Goal: Navigation & Orientation: Find specific page/section

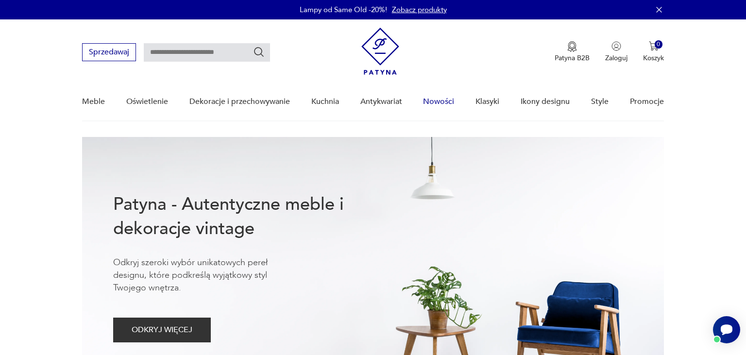
click at [436, 99] on link "Nowości" at bounding box center [438, 101] width 31 height 37
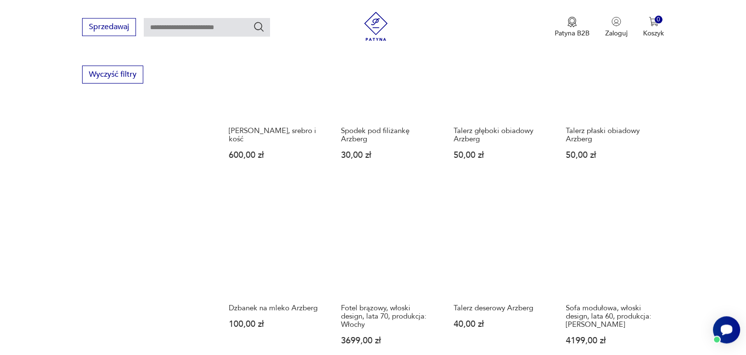
scroll to position [761, 0]
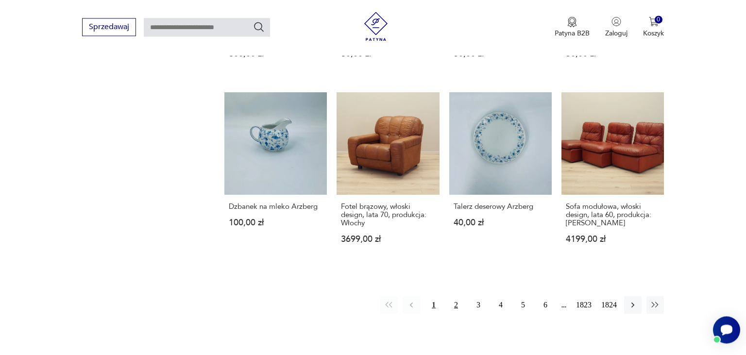
click at [453, 296] on button "2" at bounding box center [455, 304] width 17 height 17
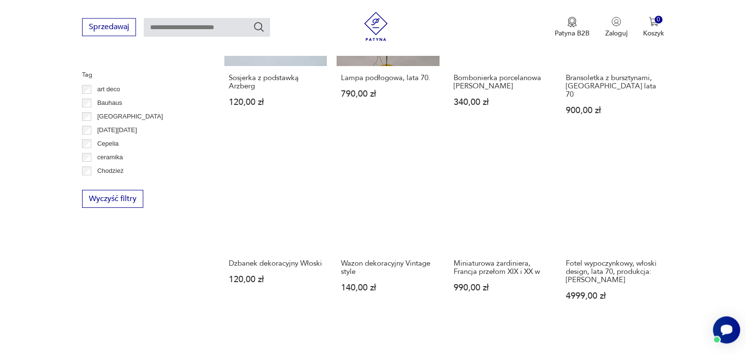
scroll to position [740, 0]
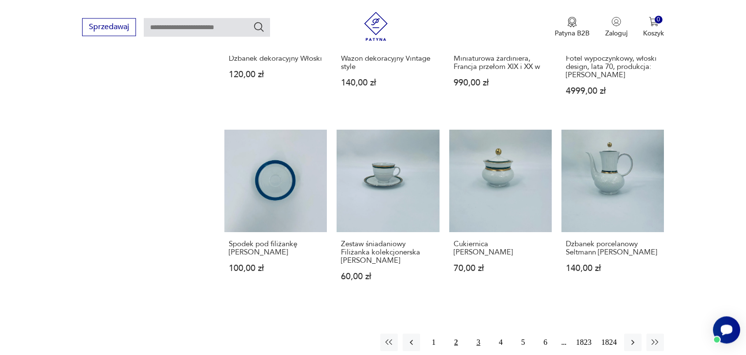
click at [481, 333] on button "3" at bounding box center [477, 341] width 17 height 17
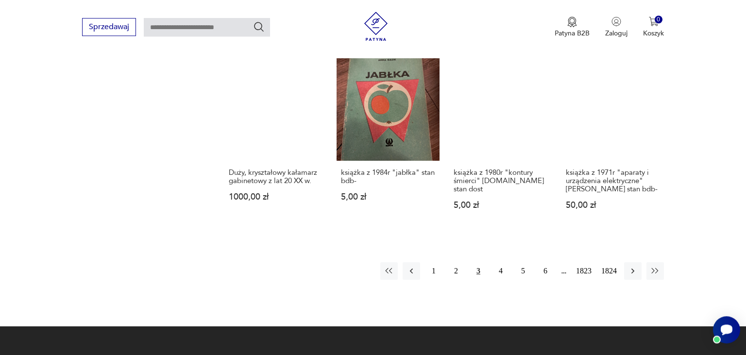
scroll to position [843, 0]
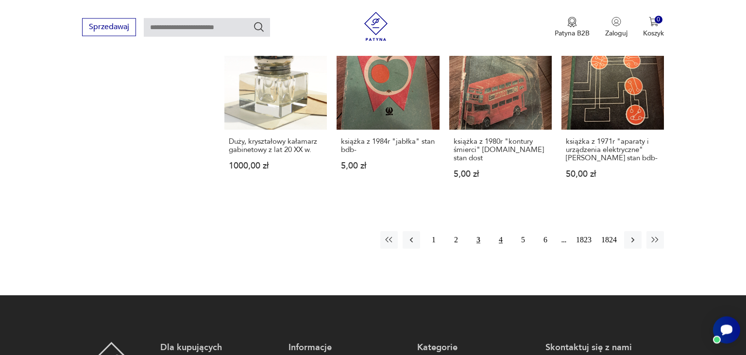
click at [502, 231] on button "4" at bounding box center [500, 239] width 17 height 17
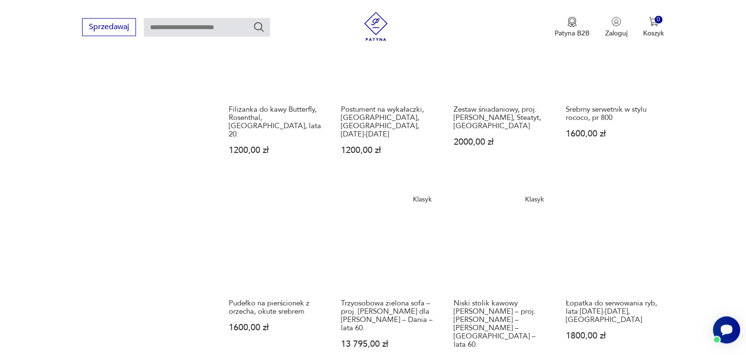
scroll to position [843, 0]
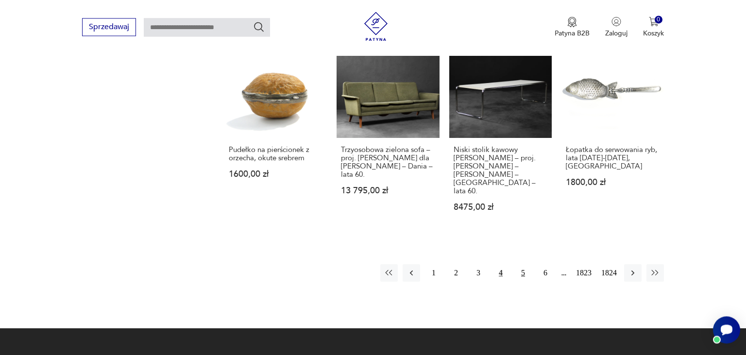
click at [523, 264] on button "5" at bounding box center [522, 272] width 17 height 17
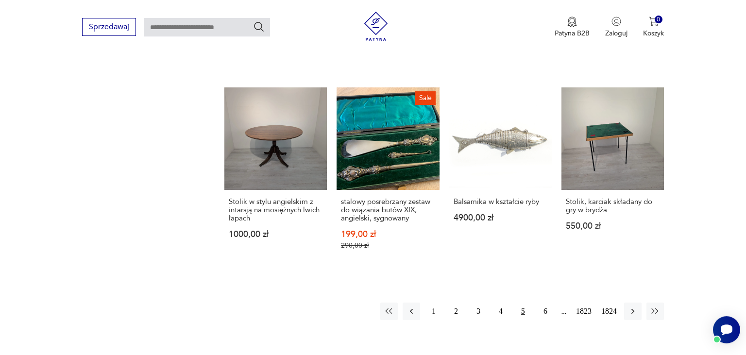
scroll to position [843, 0]
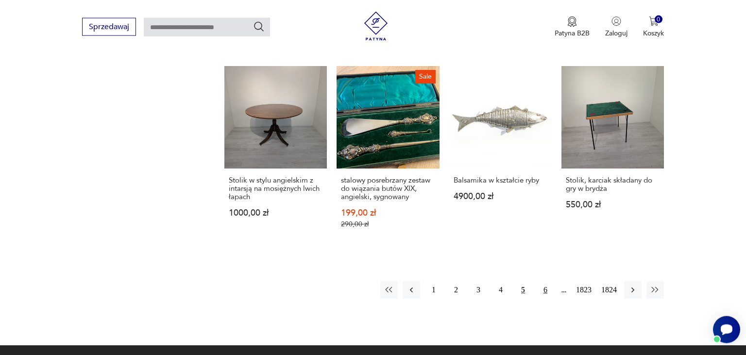
click at [547, 281] on button "6" at bounding box center [544, 289] width 17 height 17
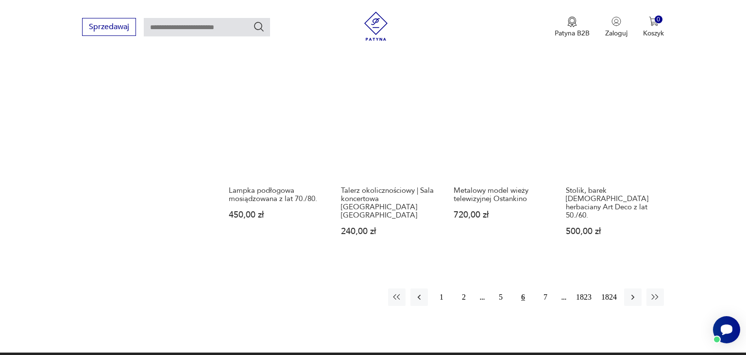
scroll to position [792, 0]
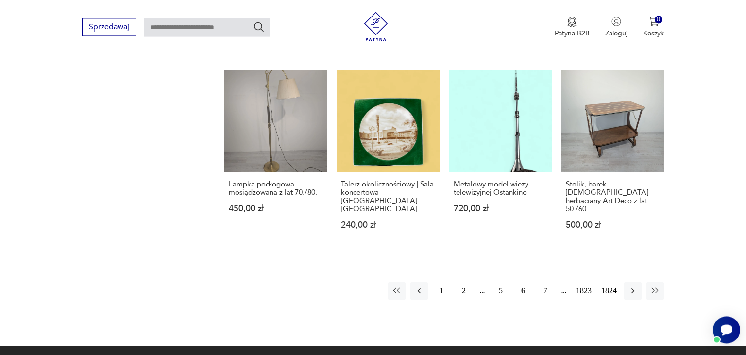
click at [545, 283] on button "7" at bounding box center [544, 290] width 17 height 17
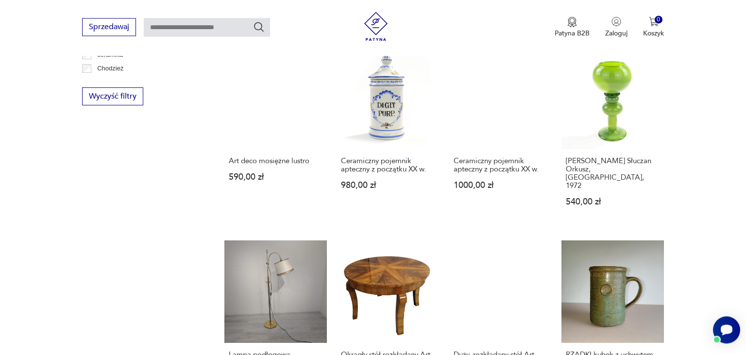
scroll to position [843, 0]
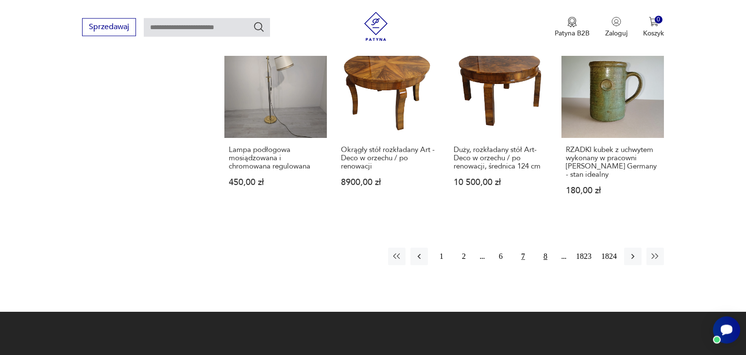
click at [545, 248] on button "8" at bounding box center [544, 256] width 17 height 17
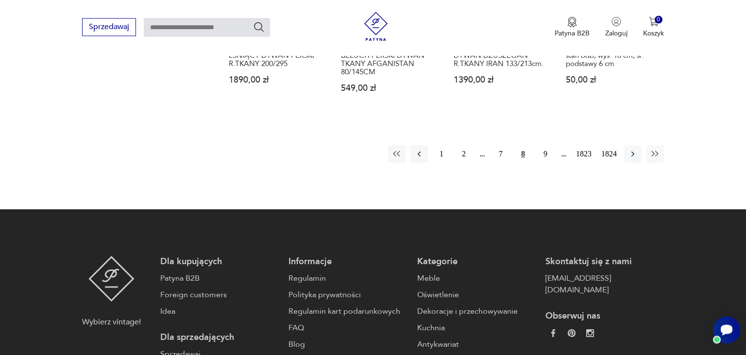
scroll to position [997, 0]
